Goal: Task Accomplishment & Management: Use online tool/utility

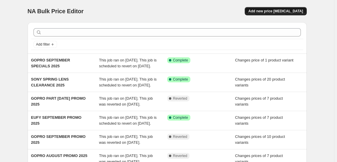
click at [289, 10] on span "Add new price [MEDICAL_DATA]" at bounding box center [275, 11] width 55 height 5
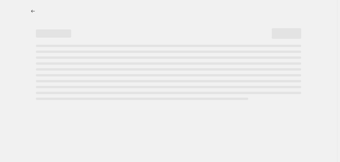
select select "percentage"
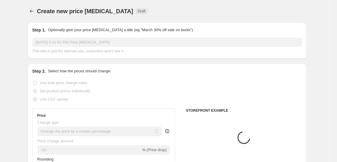
click at [78, 41] on input "[DATE] 3:41:51 PM Price [MEDICAL_DATA]" at bounding box center [167, 42] width 270 height 9
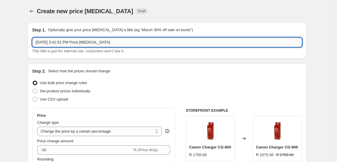
click at [78, 41] on input "[DATE] 3:41:51 PM Price [MEDICAL_DATA]" at bounding box center [167, 42] width 270 height 9
type input "DJI SPRING PROMO"
click at [69, 91] on span "Set product prices individually" at bounding box center [65, 91] width 51 height 4
click at [33, 89] on input "Set product prices individually" at bounding box center [33, 89] width 0 height 0
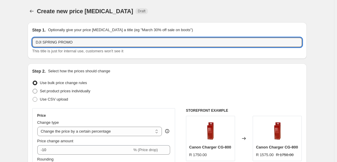
radio input "true"
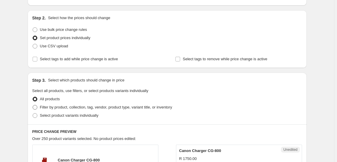
click at [75, 106] on span "Filter by product, collection, tag, vendor, product type, variant title, or inv…" at bounding box center [106, 107] width 132 height 4
click at [33, 105] on input "Filter by product, collection, tag, vendor, product type, variant title, or inv…" at bounding box center [33, 105] width 0 height 0
radio input "true"
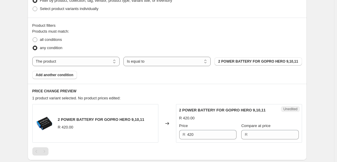
scroll to position [160, 0]
click at [81, 65] on select "The product The product's collection The product's tag The product's vendor The…" at bounding box center [75, 60] width 87 height 9
select select "collection"
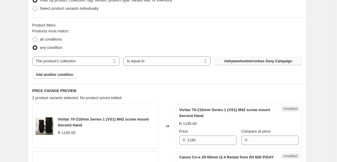
click at [251, 60] on span "#whyweshootmirrorless Sony Campaign" at bounding box center [258, 61] width 68 height 5
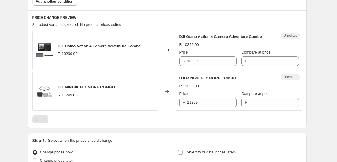
scroll to position [240, 0]
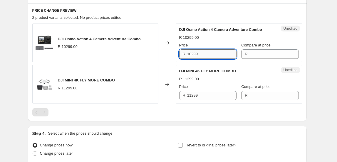
click at [220, 53] on input "10299" at bounding box center [211, 53] width 49 height 9
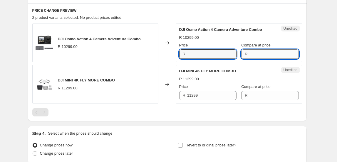
type input "10299"
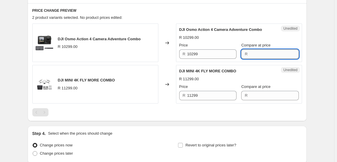
paste input "10299"
type input "10299"
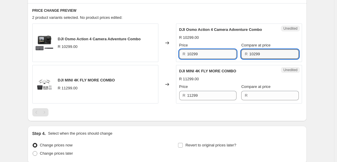
click at [219, 56] on input "10299" at bounding box center [211, 53] width 49 height 9
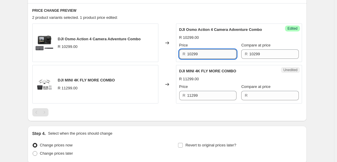
click at [219, 56] on input "10299" at bounding box center [211, 53] width 49 height 9
type input "8495"
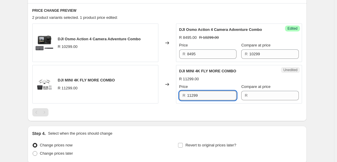
click at [206, 96] on input "11299" at bounding box center [211, 95] width 49 height 9
type input "11299"
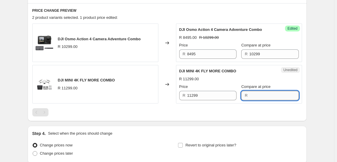
paste input "11299"
type input "11299"
click at [195, 95] on input "11299" at bounding box center [211, 95] width 49 height 9
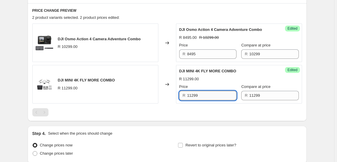
click at [195, 95] on input "11299" at bounding box center [211, 95] width 49 height 9
type input "8995"
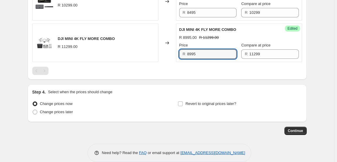
scroll to position [290, 0]
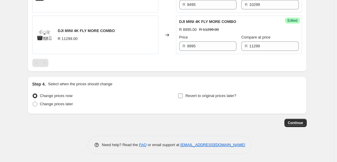
click at [192, 93] on span "Revert to original prices later?" at bounding box center [211, 96] width 51 height 6
click at [183, 93] on input "Revert to original prices later?" at bounding box center [180, 95] width 5 height 5
checkbox input "true"
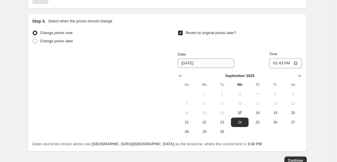
scroll to position [370, 0]
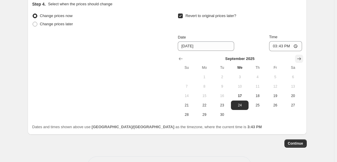
click at [301, 58] on icon "Show next month, October 2025" at bounding box center [299, 59] width 6 height 6
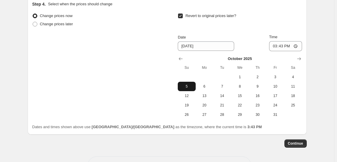
click at [193, 84] on span "5" at bounding box center [186, 86] width 13 height 5
type input "[DATE]"
click at [272, 45] on input "15:43" at bounding box center [285, 46] width 33 height 10
type input "23:50"
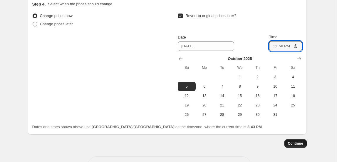
click at [295, 143] on span "Continue" at bounding box center [295, 143] width 15 height 5
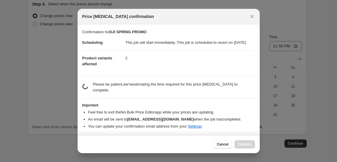
scroll to position [0, 0]
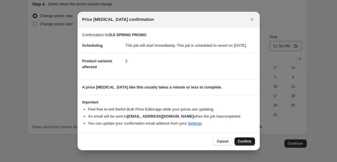
click at [247, 143] on span "Confirm" at bounding box center [245, 141] width 14 height 5
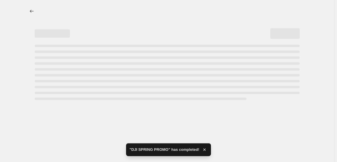
select select "collection"
